Goal: Task Accomplishment & Management: Use online tool/utility

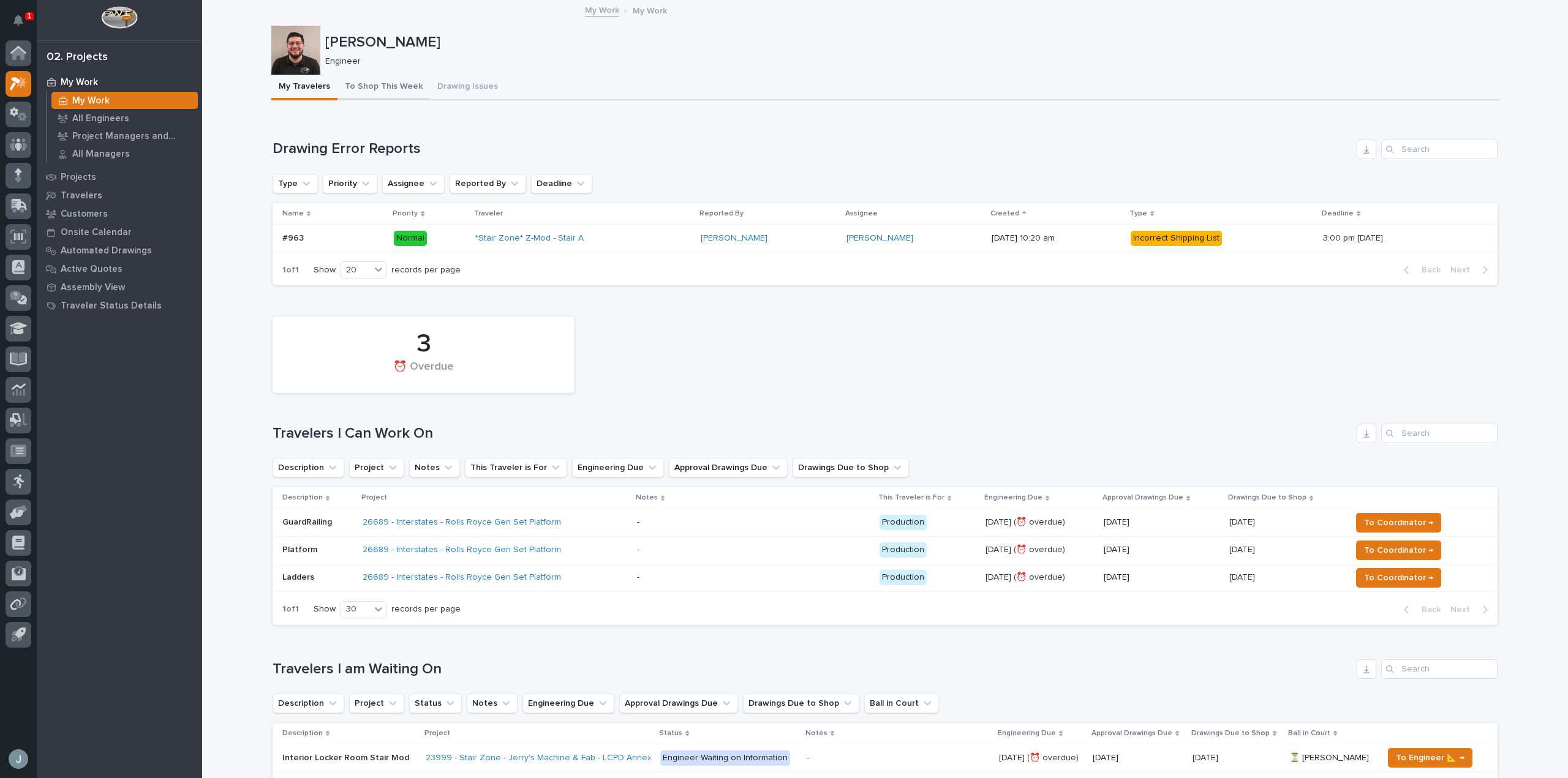
click at [355, 87] on button "To Shop This Week" at bounding box center [383, 87] width 92 height 26
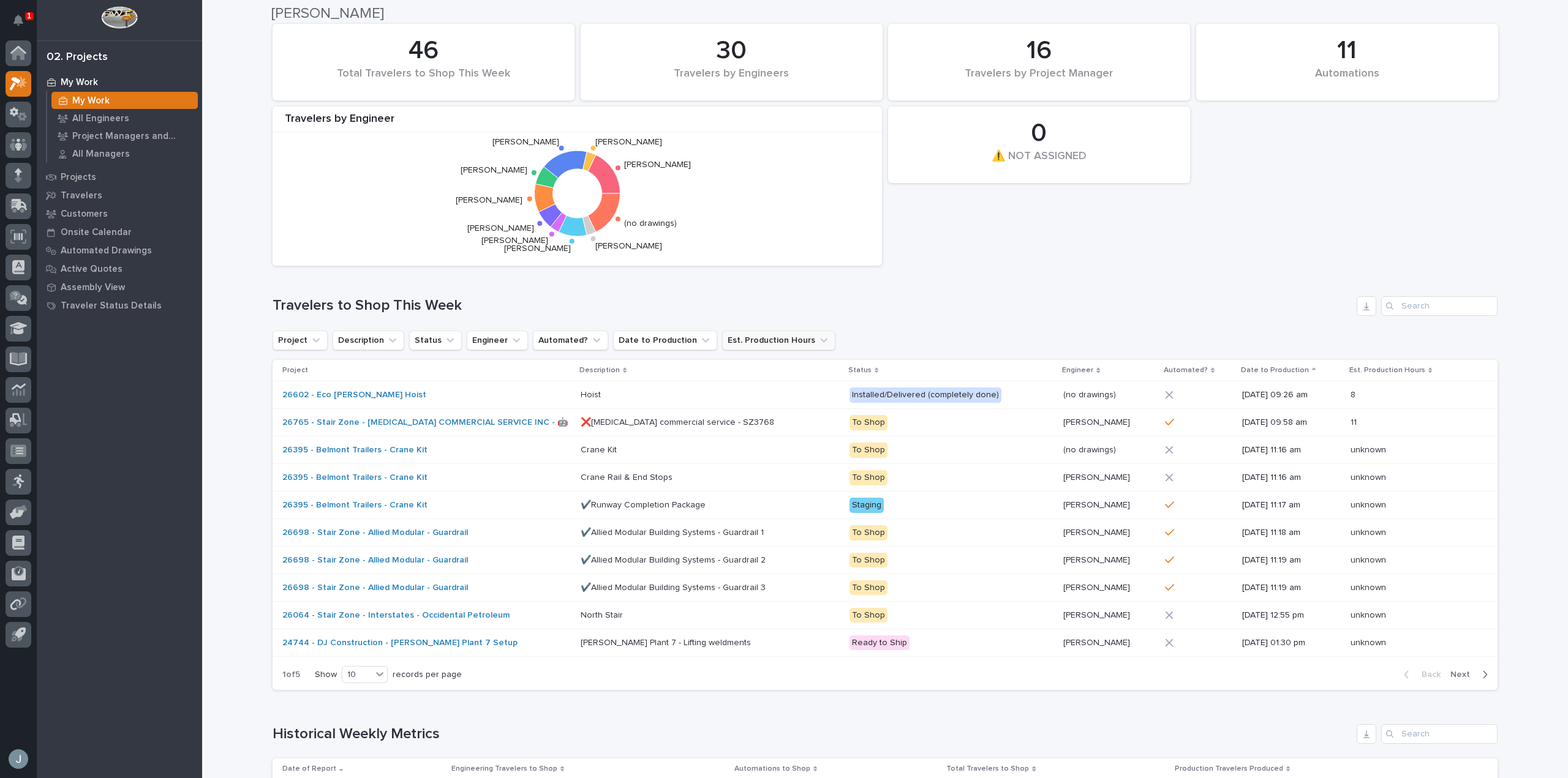
scroll to position [122, 0]
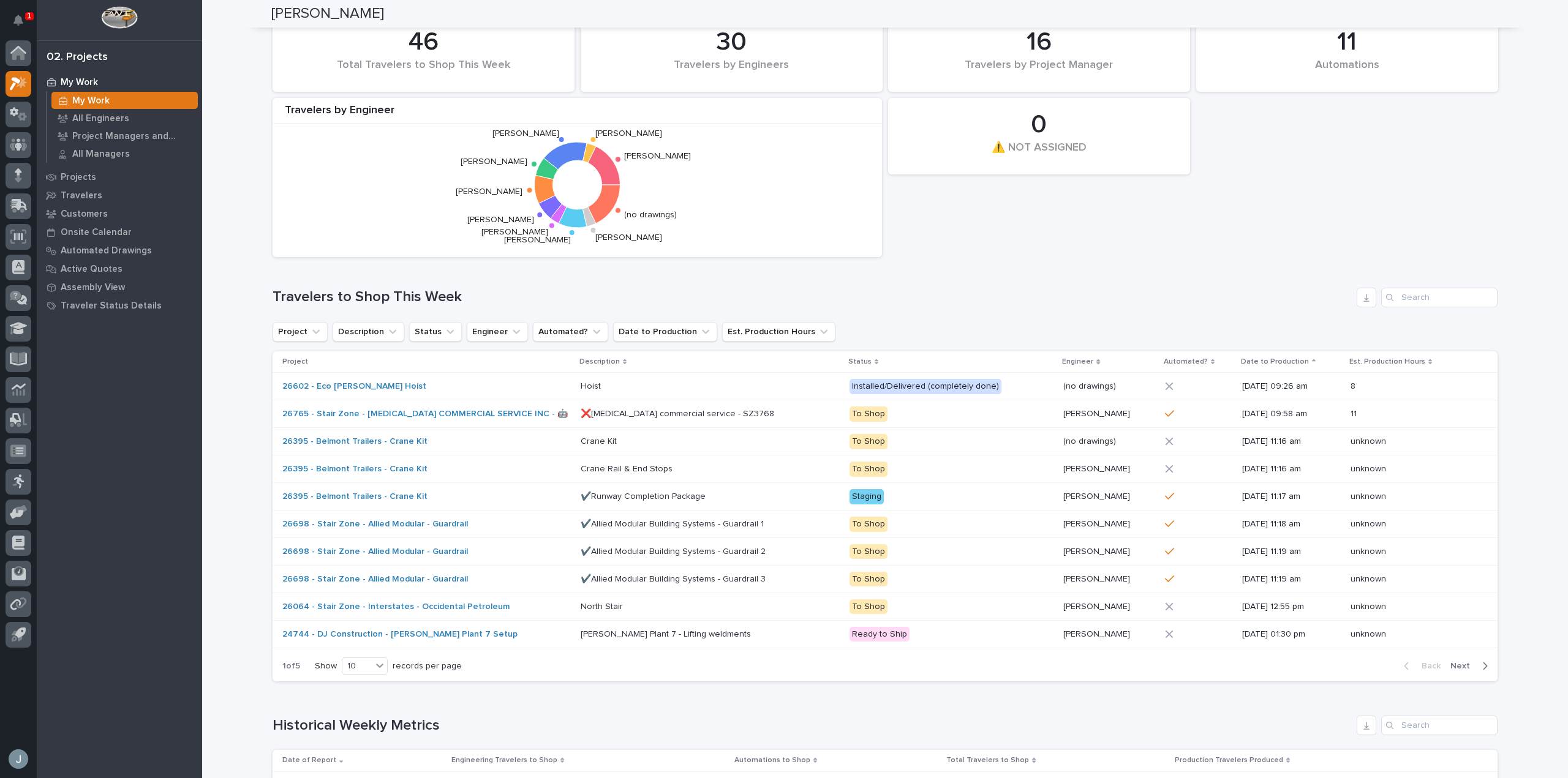
click at [1482, 664] on icon "button" at bounding box center [1485, 667] width 6 height 11
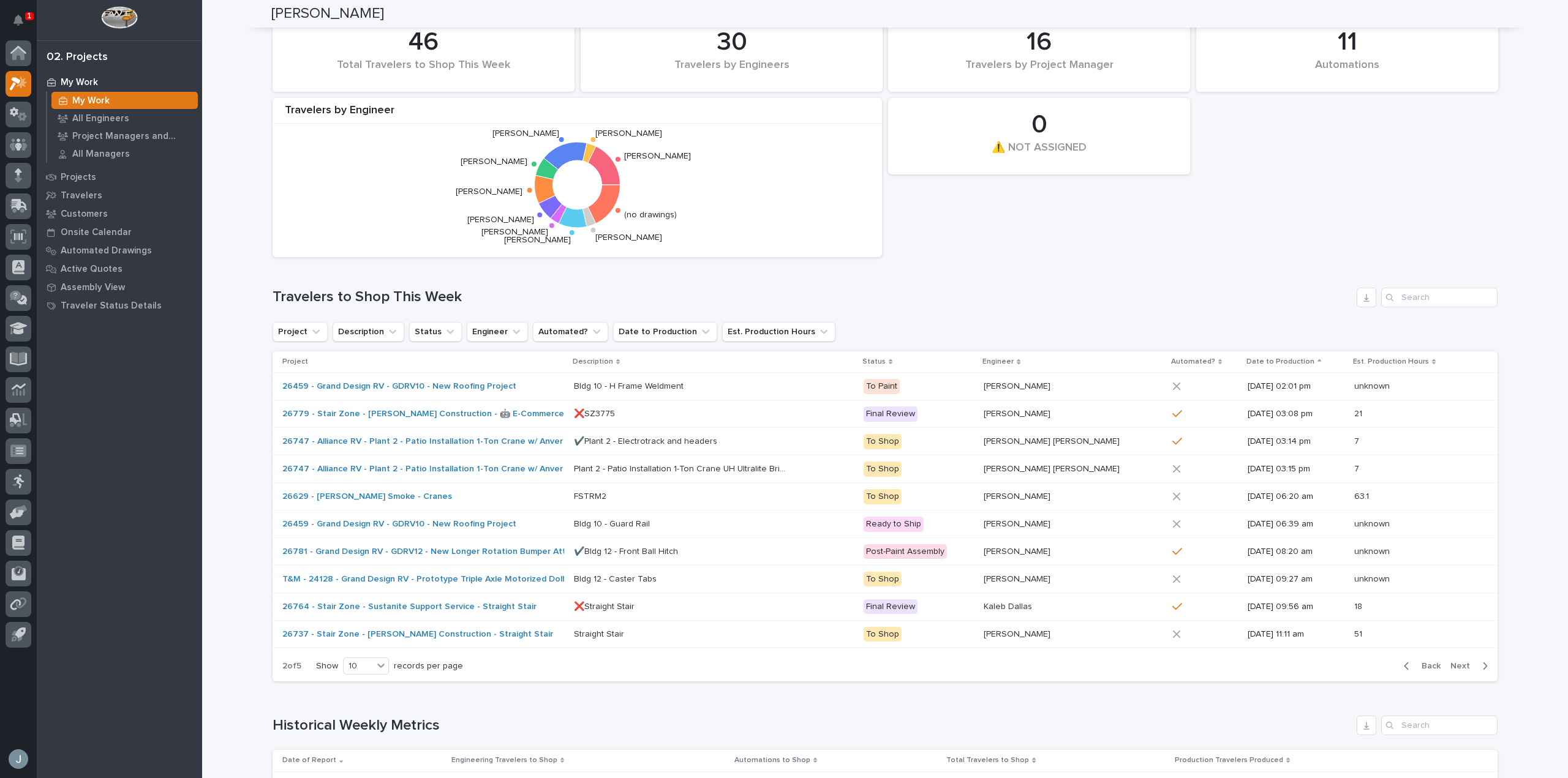
click at [1482, 665] on icon "button" at bounding box center [1485, 667] width 6 height 11
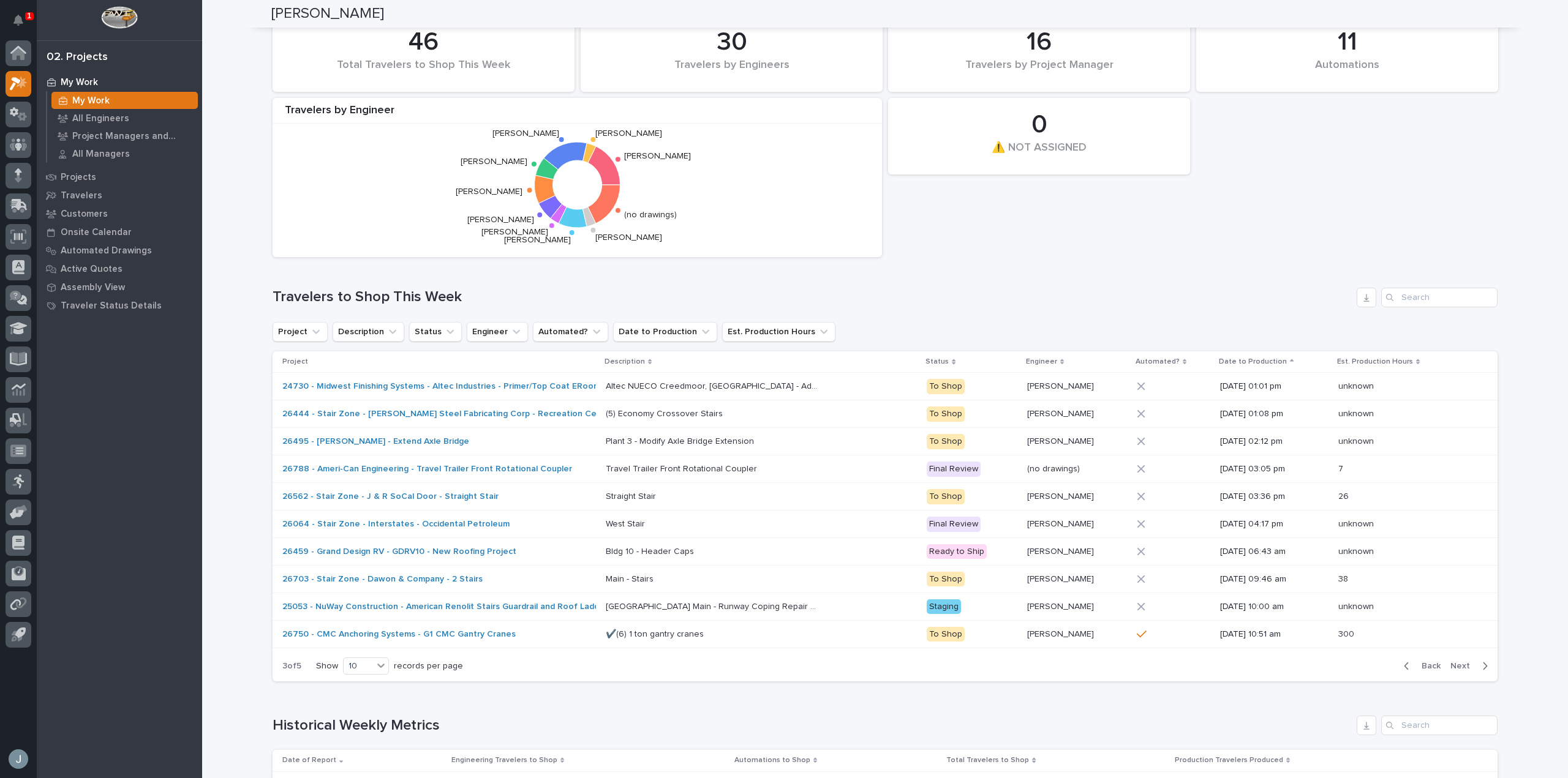
click at [1482, 665] on icon "button" at bounding box center [1485, 667] width 6 height 11
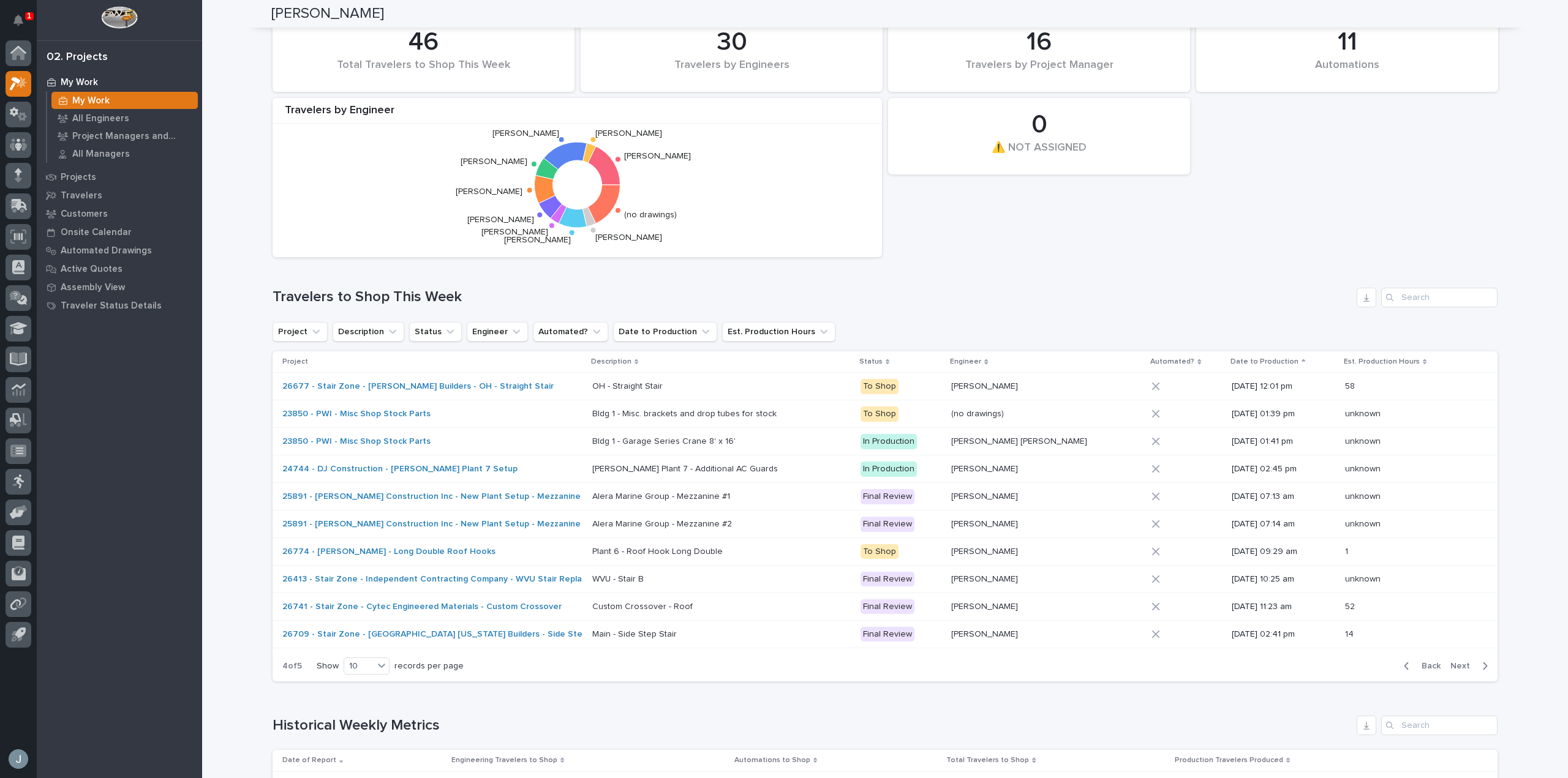
drag, startPoint x: 1478, startPoint y: 665, endPoint x: 1428, endPoint y: 666, distance: 50.0
click at [1435, 666] on div "Back Next" at bounding box center [1445, 666] width 104 height 30
click at [1426, 666] on span "Back" at bounding box center [1428, 667] width 27 height 11
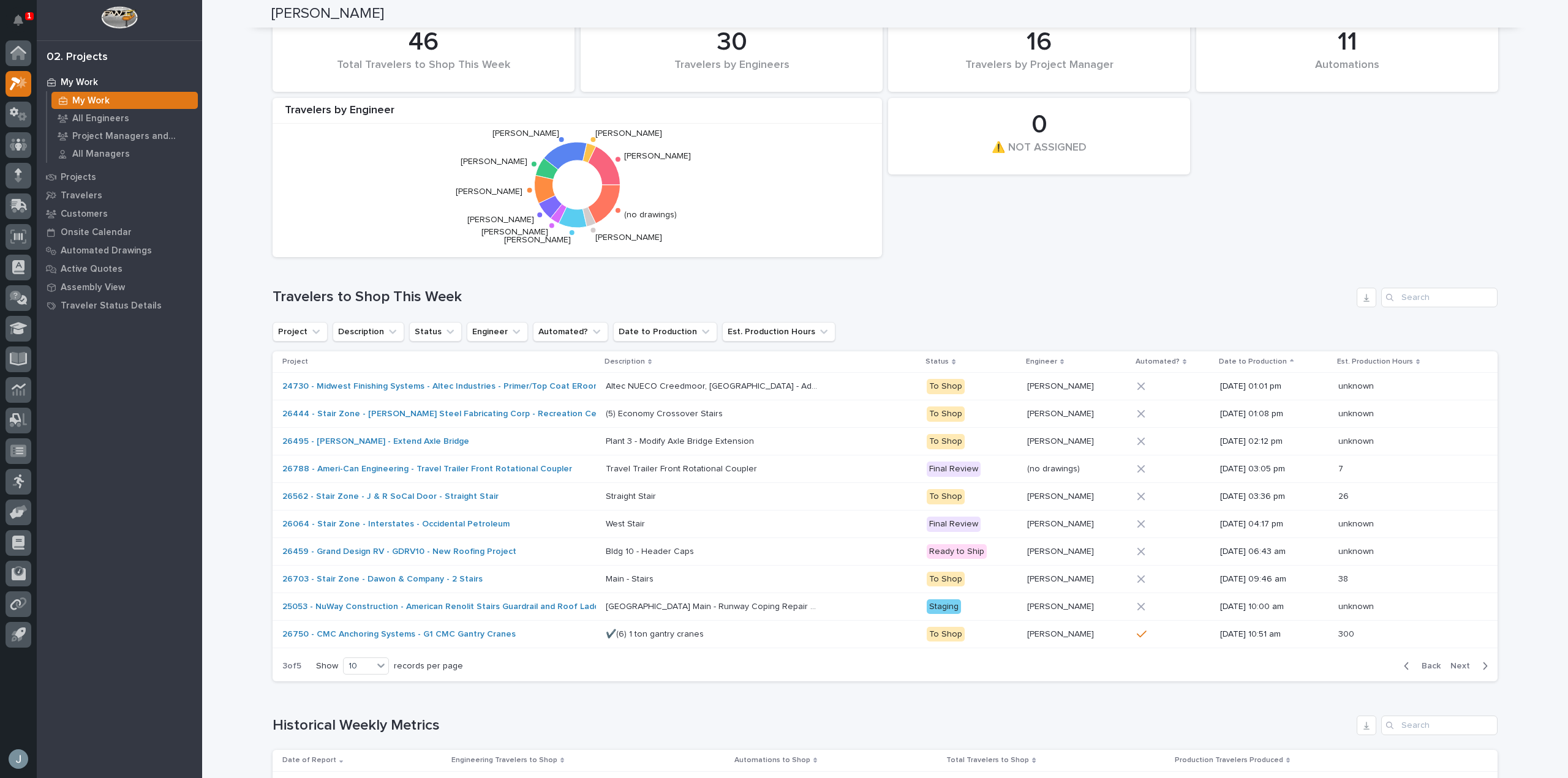
click at [1426, 666] on span "Back" at bounding box center [1428, 667] width 27 height 11
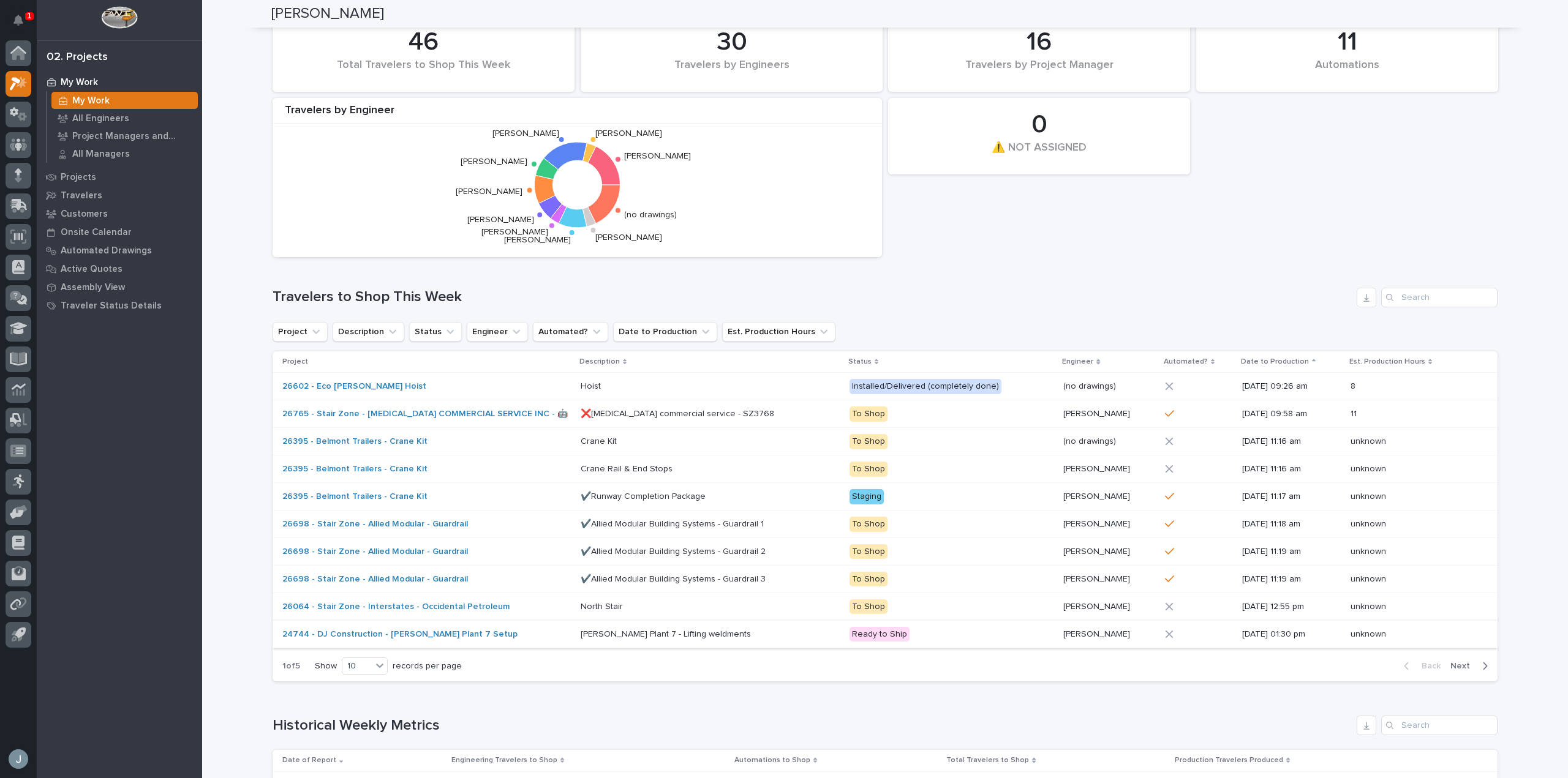
scroll to position [0, 0]
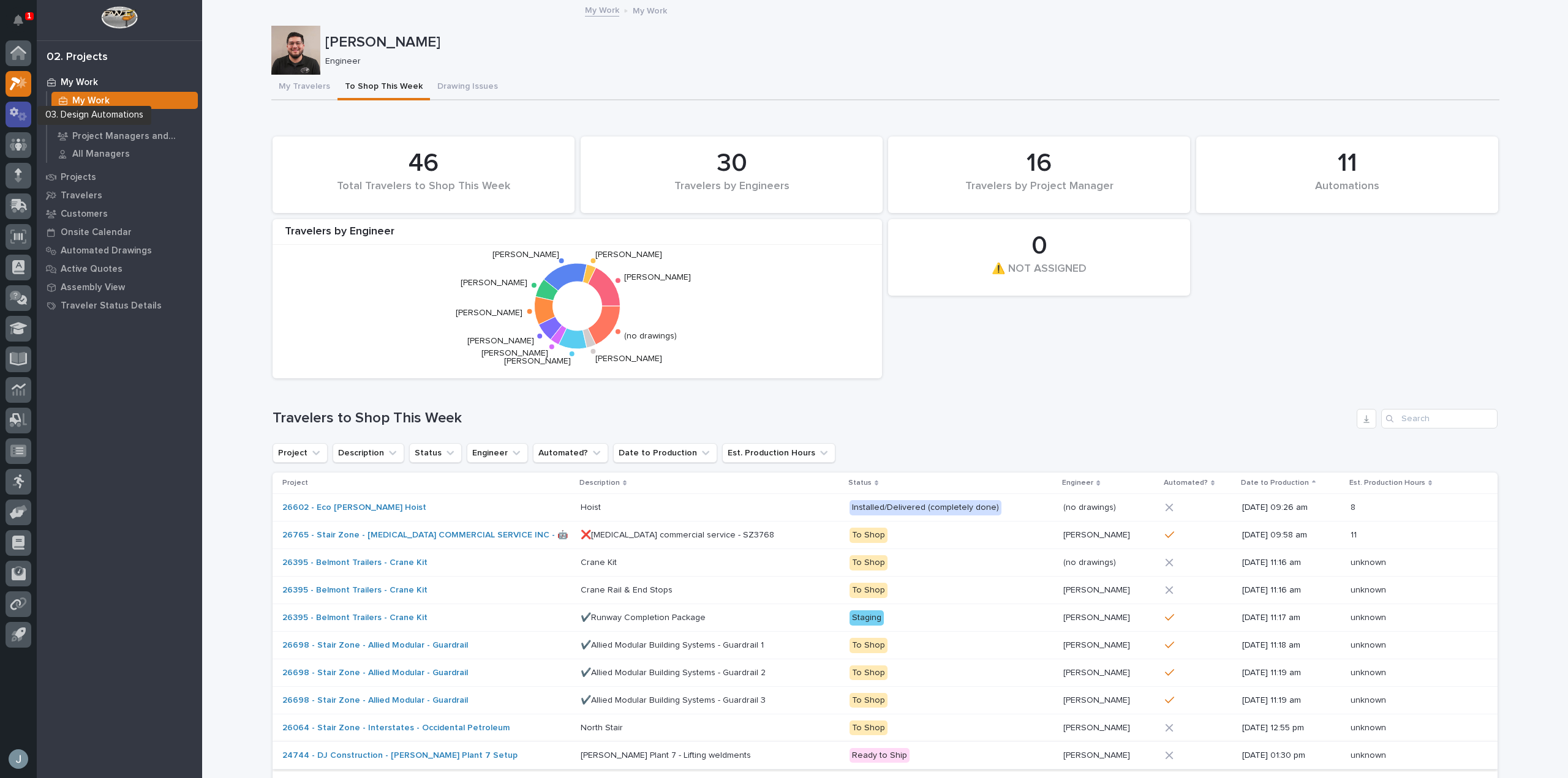
click at [19, 122] on div at bounding box center [18, 114] width 26 height 26
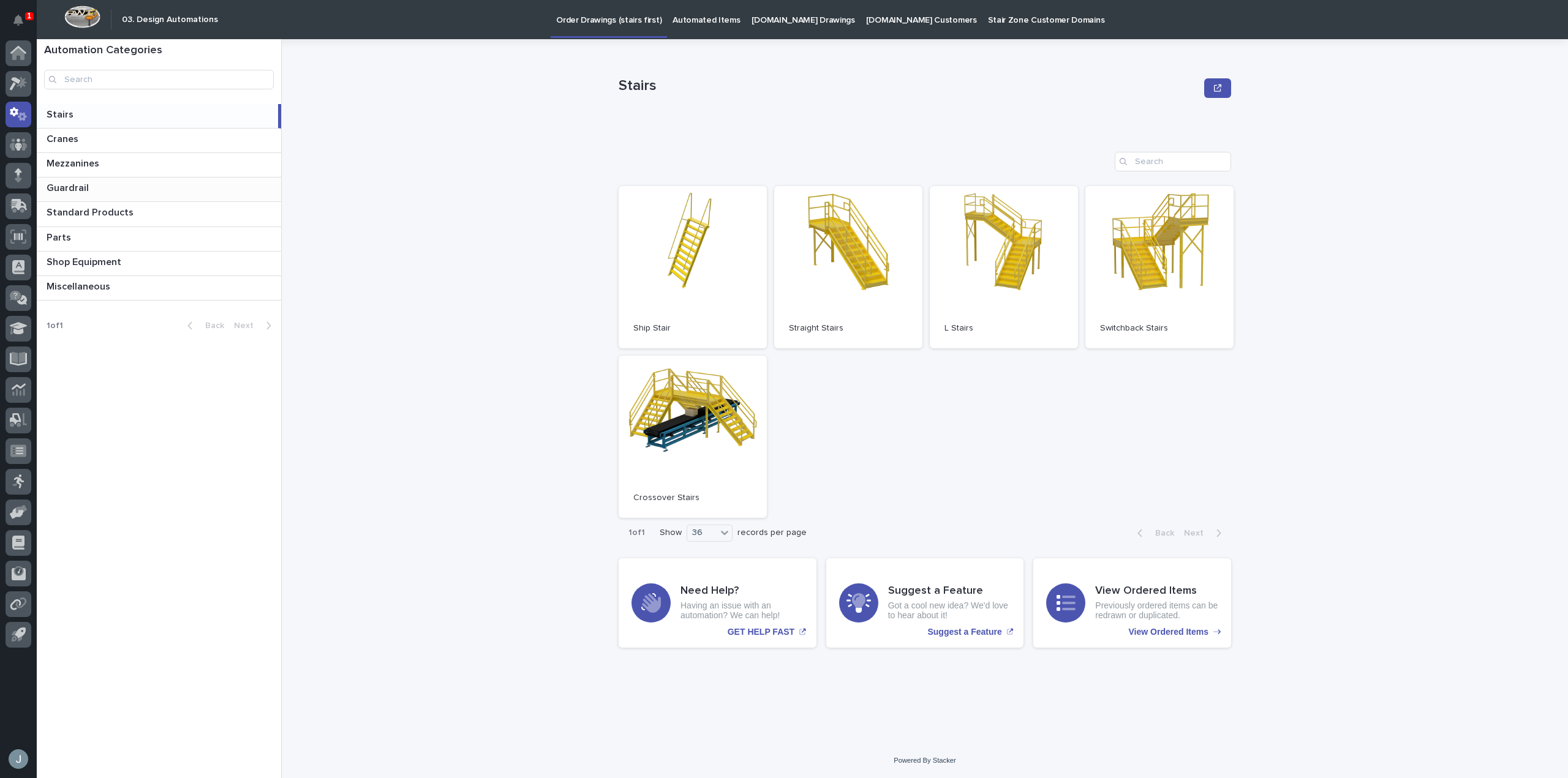
click at [95, 189] on p at bounding box center [162, 188] width 230 height 11
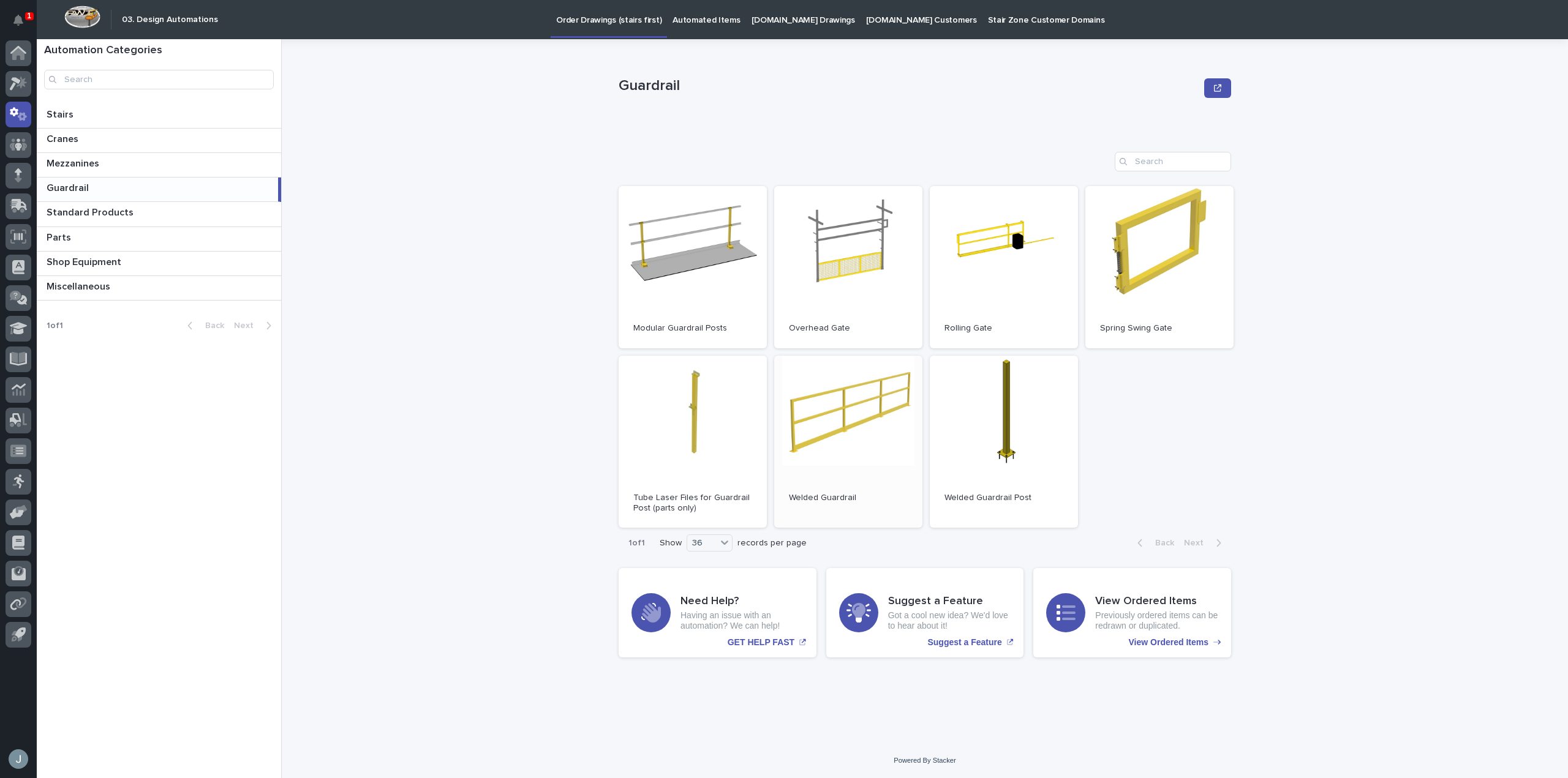
click at [896, 430] on link "Open" at bounding box center [849, 443] width 148 height 173
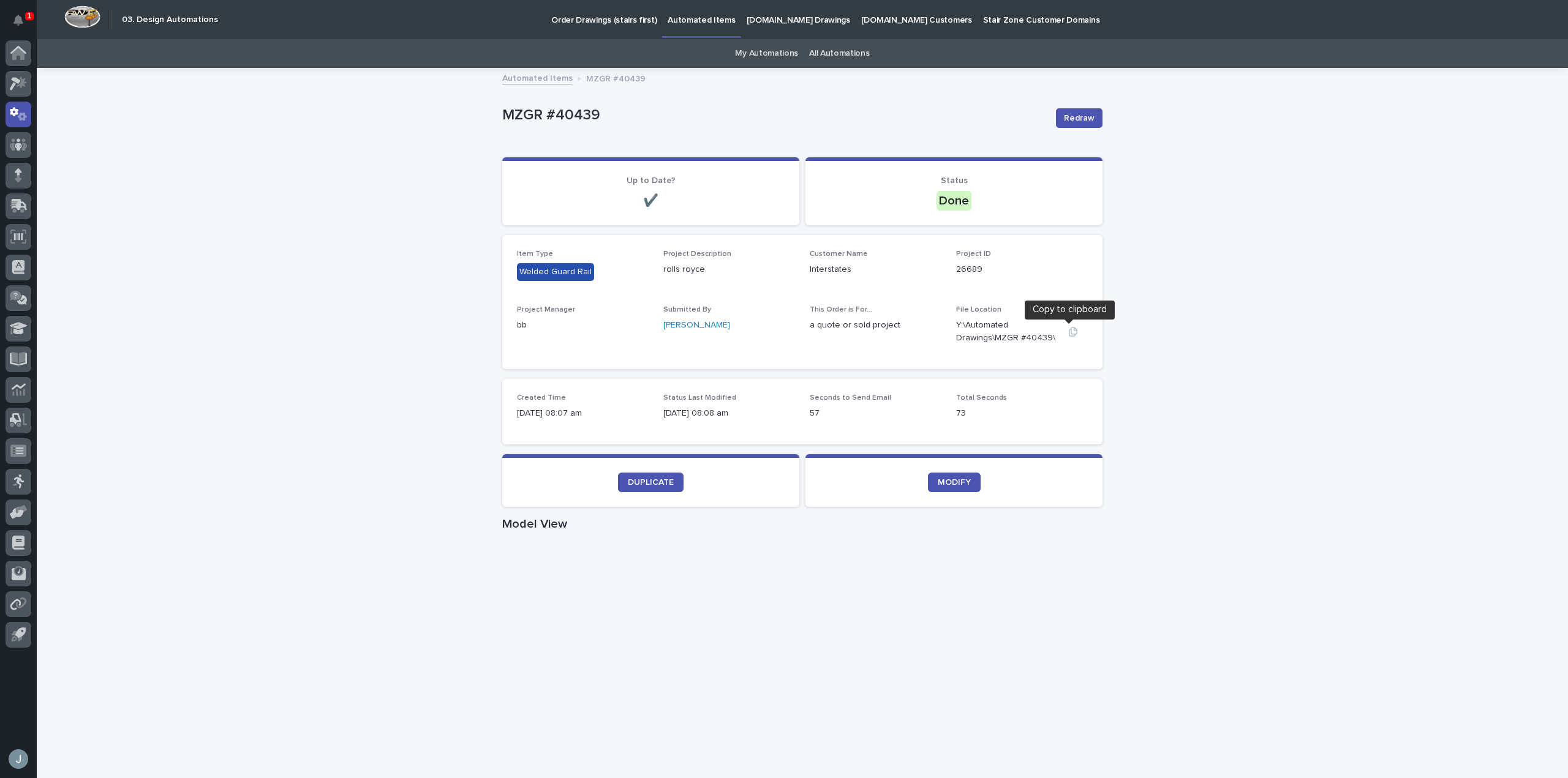
click at [1068, 332] on icon "button" at bounding box center [1073, 332] width 10 height 9
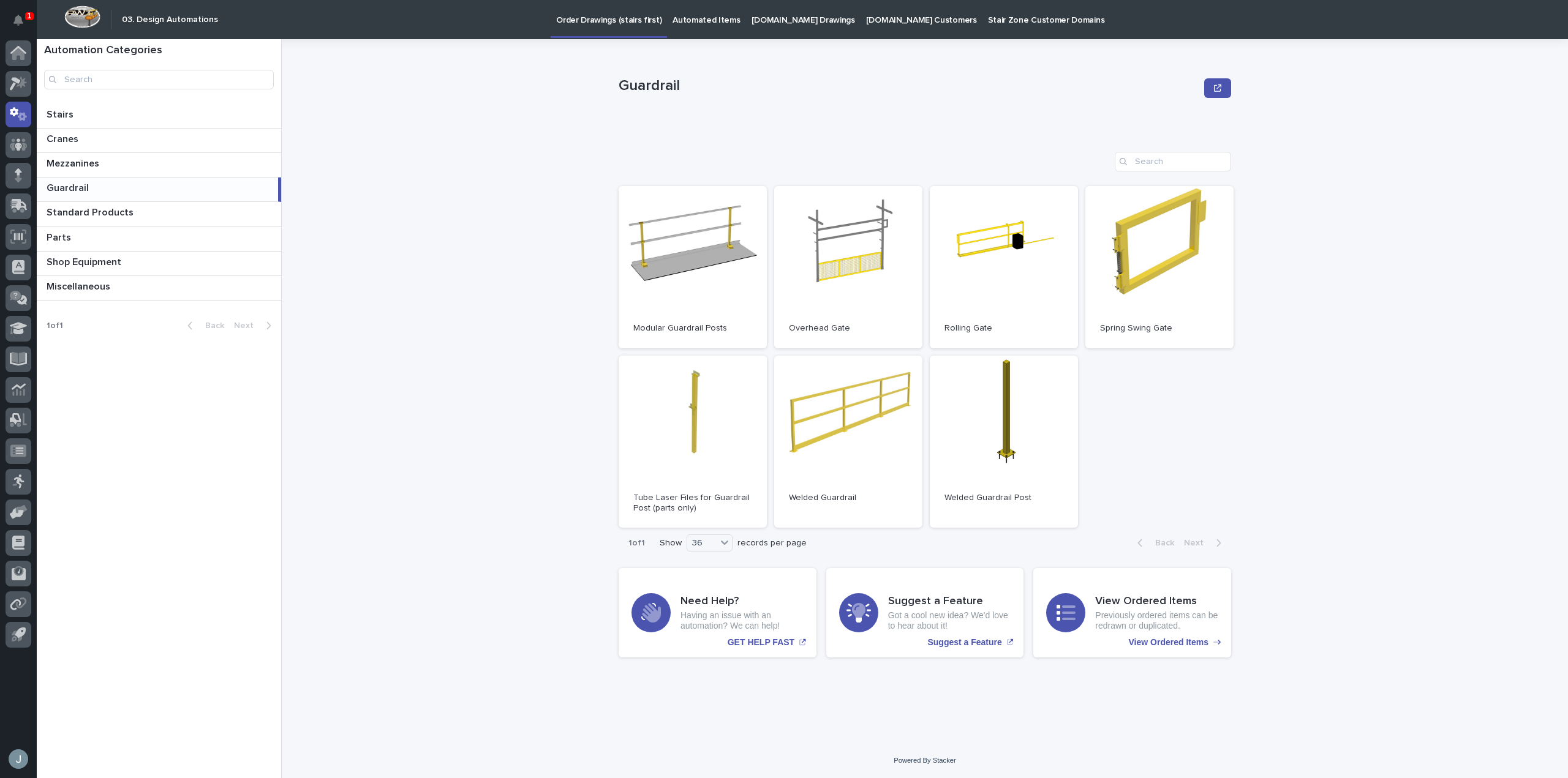
click at [701, 18] on p "Automated Items" at bounding box center [706, 12] width 67 height 26
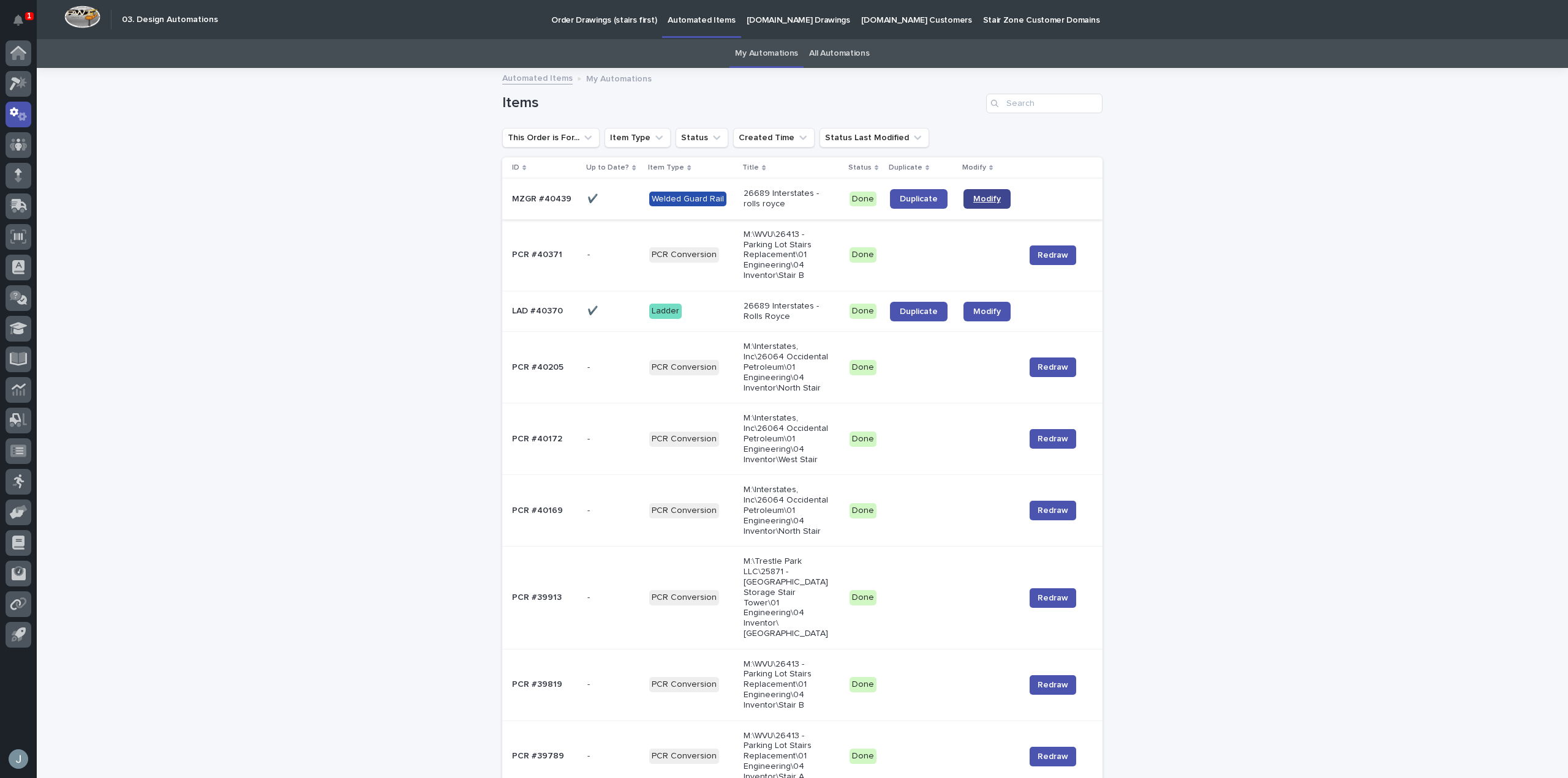
click at [973, 201] on span "Modify" at bounding box center [986, 199] width 28 height 9
click at [927, 204] on link "Duplicate" at bounding box center [919, 199] width 58 height 20
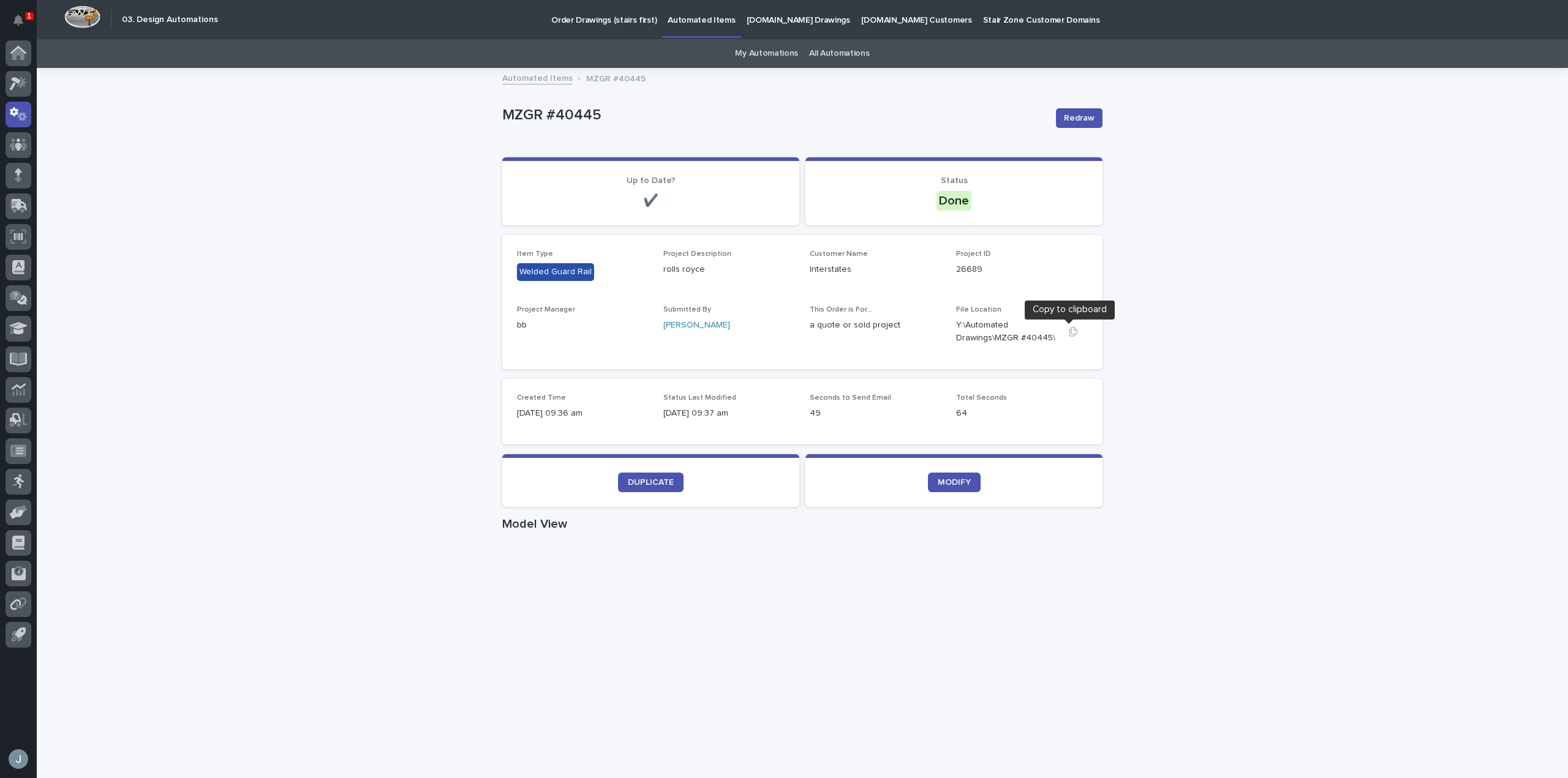
click at [1070, 333] on icon "button" at bounding box center [1073, 332] width 10 height 9
click at [641, 482] on span "DUPLICATE" at bounding box center [651, 482] width 46 height 9
click at [1069, 334] on icon "button" at bounding box center [1073, 332] width 9 height 9
click at [850, 186] on div "Status Done" at bounding box center [954, 193] width 268 height 35
click at [664, 477] on link "DUPLICATE" at bounding box center [650, 483] width 66 height 20
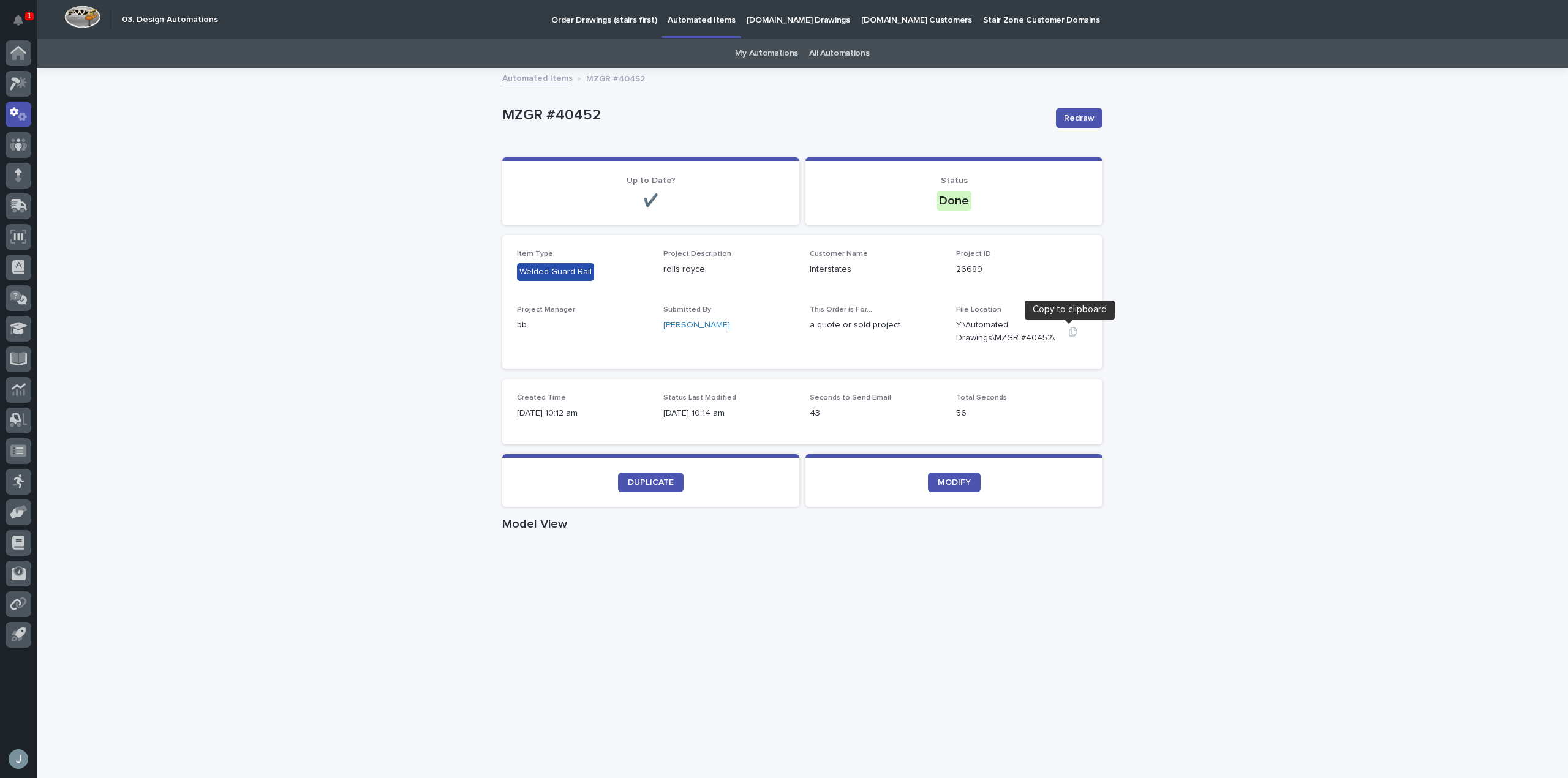
click at [1069, 332] on icon "button" at bounding box center [1073, 332] width 9 height 9
click at [1173, 163] on div "Loading... Saving… Loading... Saving… MZGR #40452 Redraw MZGR #40452 Redraw Sor…" at bounding box center [803, 709] width 1532 height 1280
click at [630, 478] on span "DUPLICATE" at bounding box center [651, 482] width 46 height 9
click at [1069, 335] on icon "button" at bounding box center [1073, 332] width 10 height 9
